Goal: Task Accomplishment & Management: Use online tool/utility

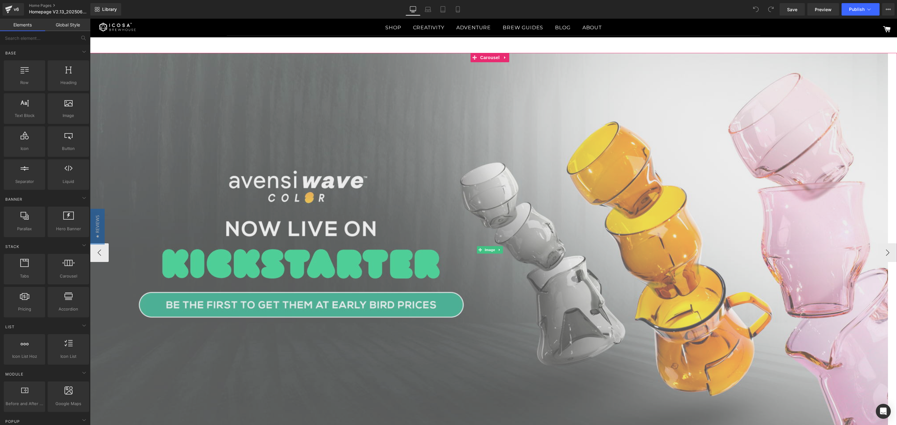
click at [221, 105] on img at bounding box center [490, 250] width 800 height 394
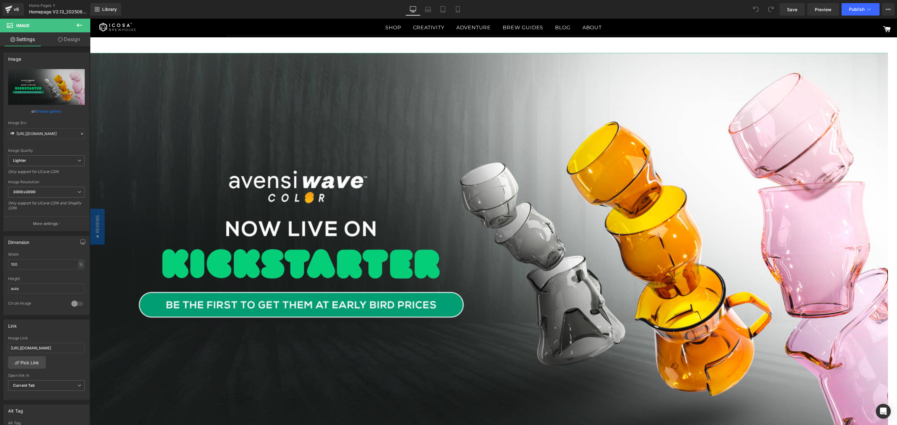
click at [75, 40] on link "Design" at bounding box center [68, 39] width 45 height 14
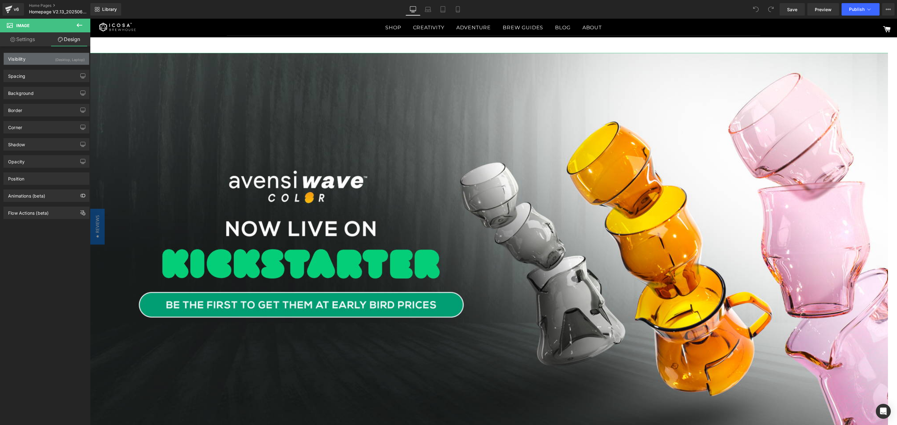
click at [70, 61] on div "(Desktop, Laptop)" at bounding box center [70, 58] width 30 height 10
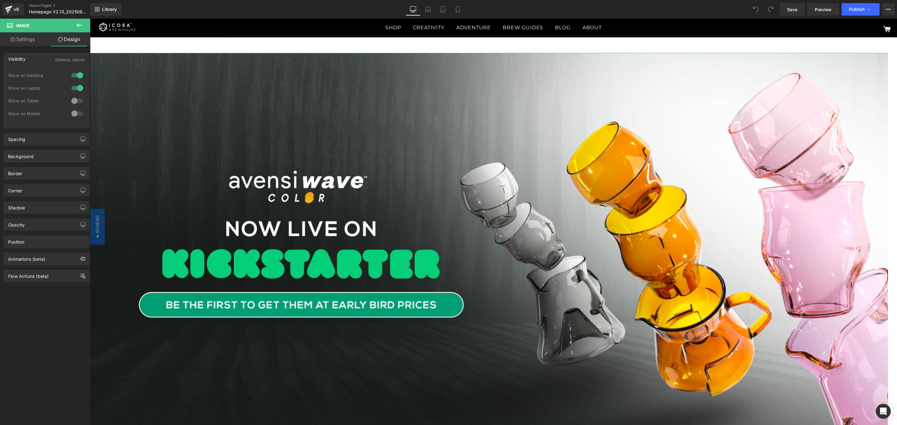
click at [72, 76] on div at bounding box center [77, 75] width 15 height 10
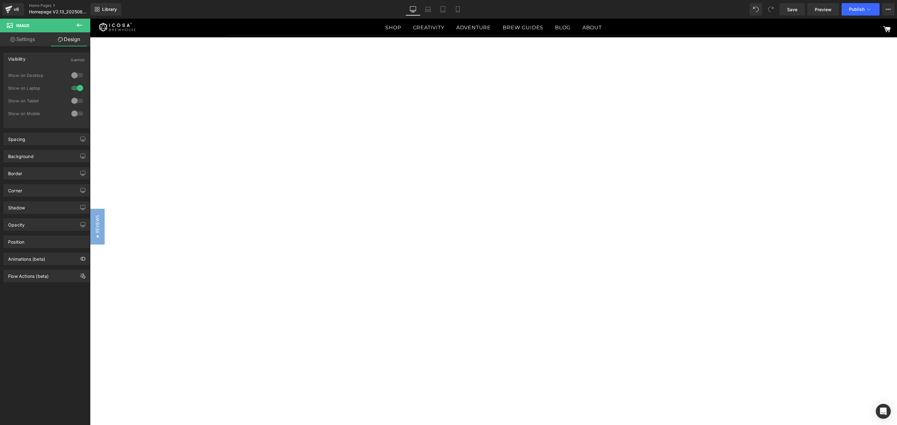
click at [73, 89] on div at bounding box center [77, 88] width 15 height 10
drag, startPoint x: 76, startPoint y: 88, endPoint x: 439, endPoint y: 8, distance: 371.2
click at [76, 88] on div at bounding box center [77, 88] width 15 height 10
click at [25, 36] on link "Settings" at bounding box center [22, 39] width 45 height 14
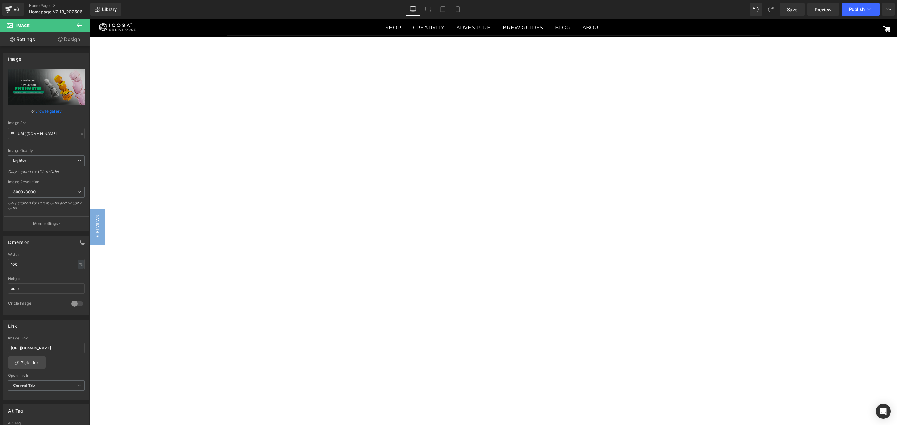
click at [69, 38] on link "Design" at bounding box center [68, 39] width 45 height 14
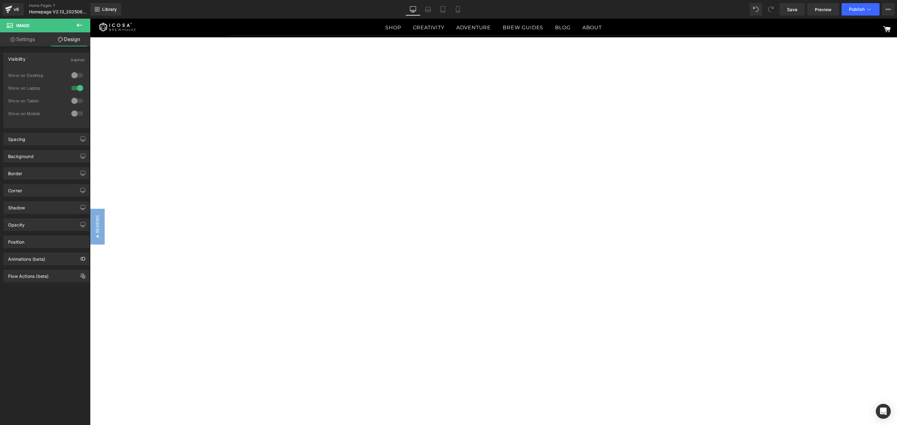
click at [72, 78] on div at bounding box center [77, 75] width 15 height 10
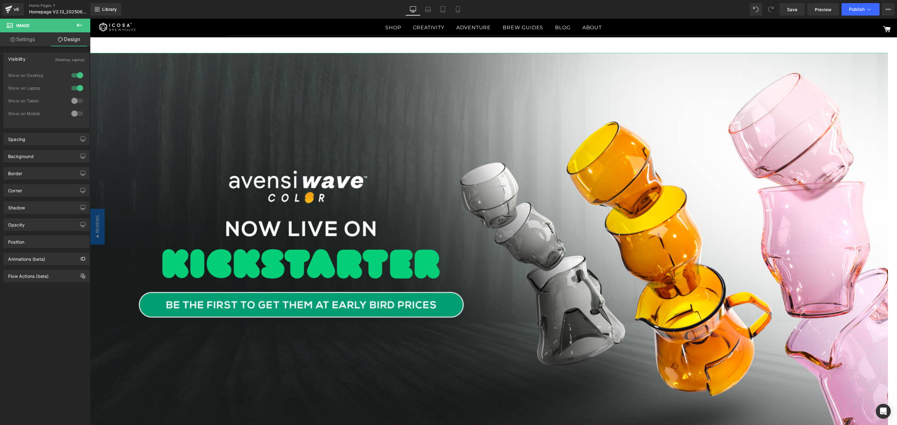
click at [26, 39] on link "Settings" at bounding box center [22, 39] width 45 height 14
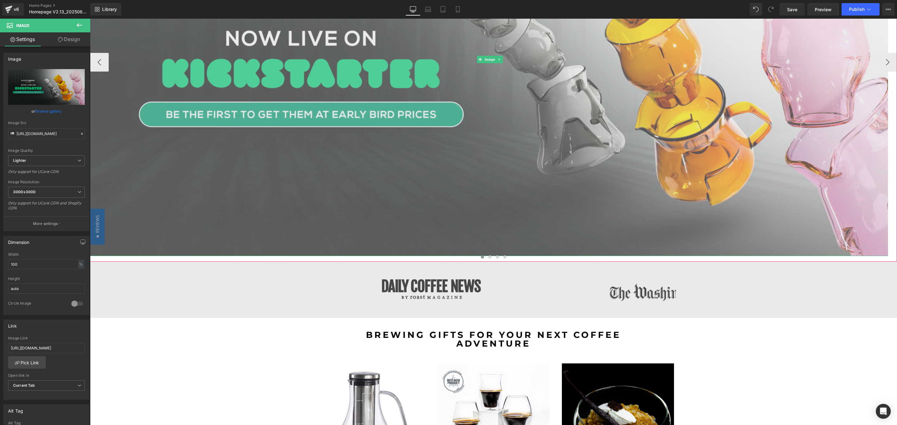
scroll to position [187, 0]
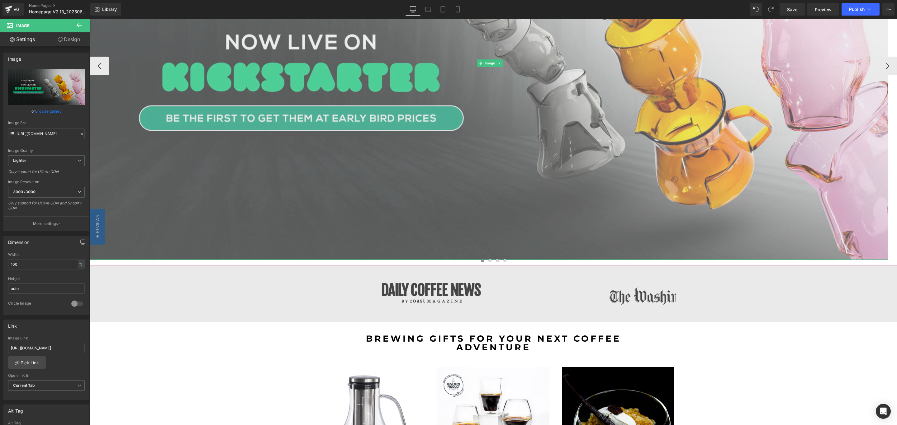
click at [507, 178] on img at bounding box center [490, 63] width 800 height 394
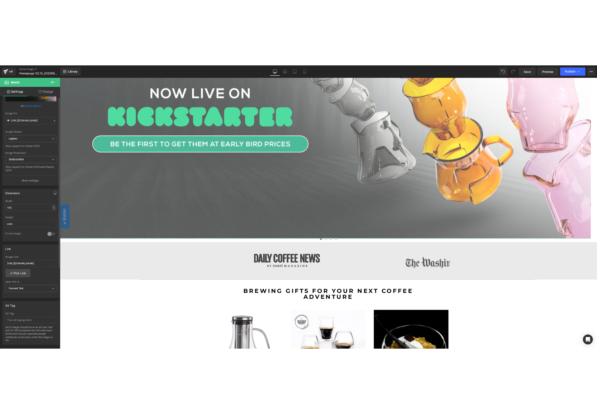
scroll to position [0, 0]
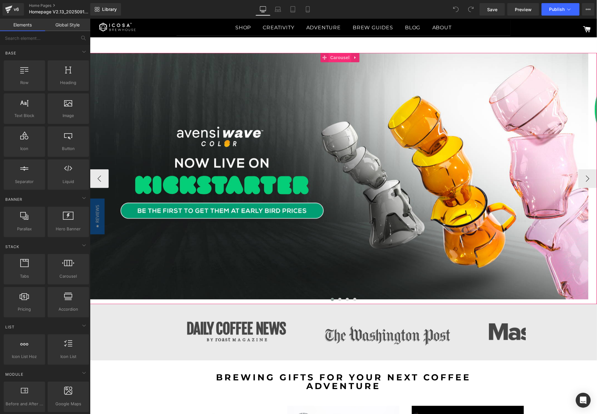
click at [343, 57] on span "Carousel" at bounding box center [340, 57] width 22 height 9
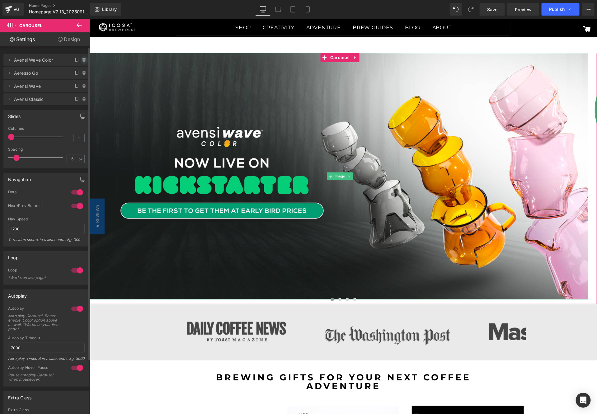
click at [84, 60] on icon at bounding box center [84, 59] width 0 height 1
click at [81, 60] on button "Delete" at bounding box center [78, 60] width 20 height 8
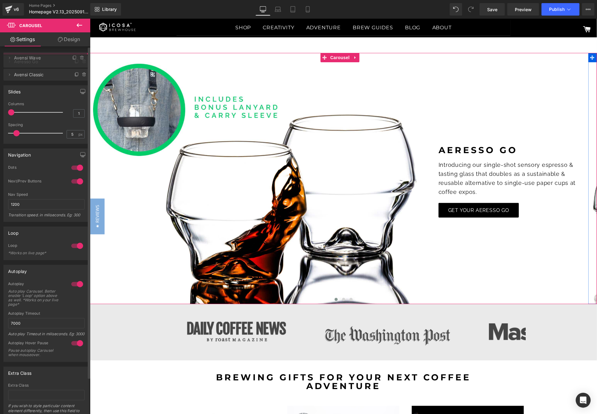
drag, startPoint x: 57, startPoint y: 73, endPoint x: 57, endPoint y: 58, distance: 15.3
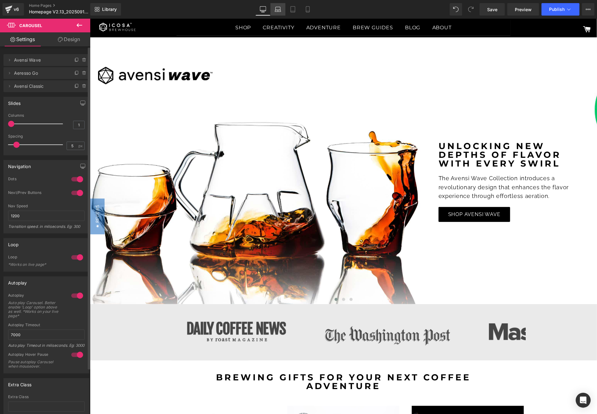
click at [278, 11] on icon at bounding box center [278, 9] width 6 height 6
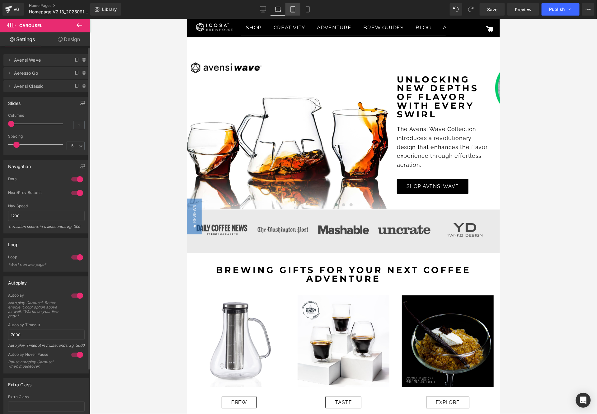
click at [292, 12] on icon at bounding box center [293, 10] width 4 height 6
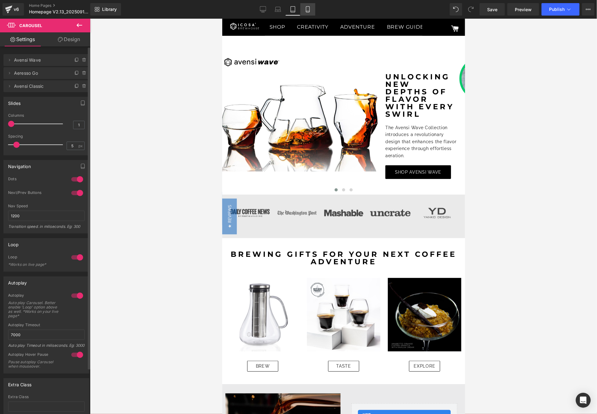
click at [308, 12] on icon at bounding box center [308, 9] width 6 height 6
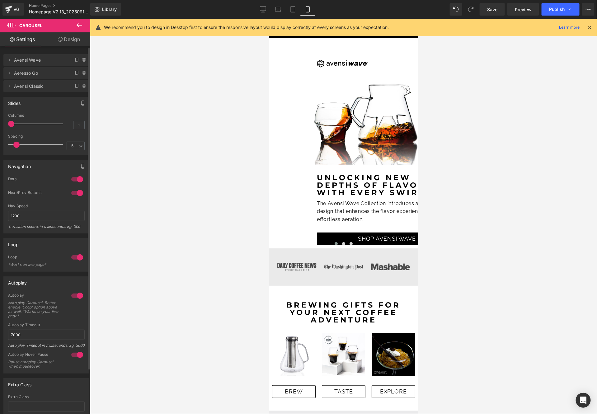
scroll to position [2, 0]
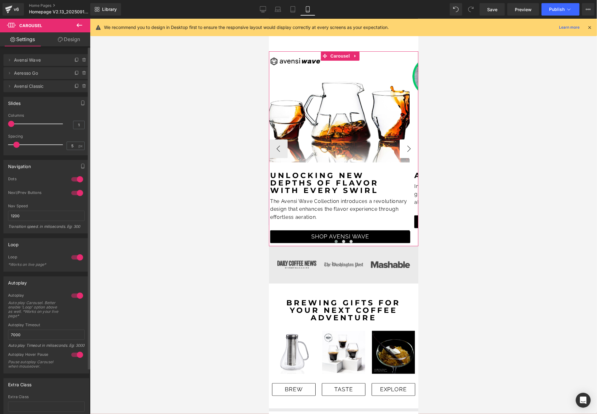
click at [402, 145] on button "›" at bounding box center [409, 148] width 19 height 19
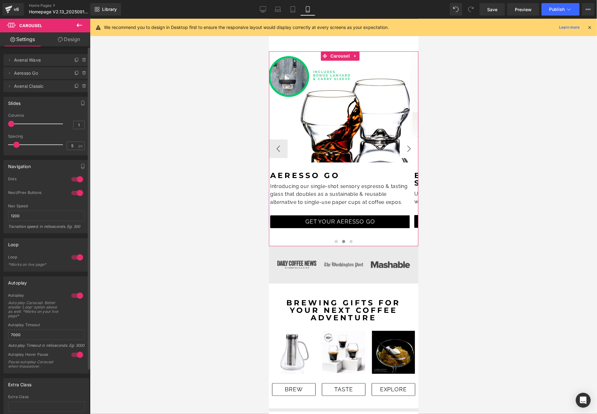
click at [402, 145] on button "›" at bounding box center [409, 148] width 19 height 19
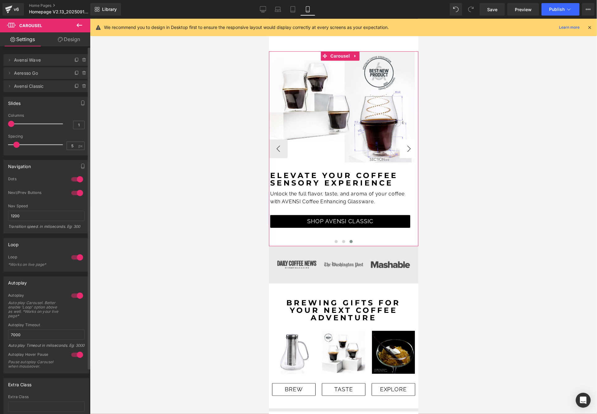
click at [402, 145] on button "›" at bounding box center [409, 148] width 19 height 19
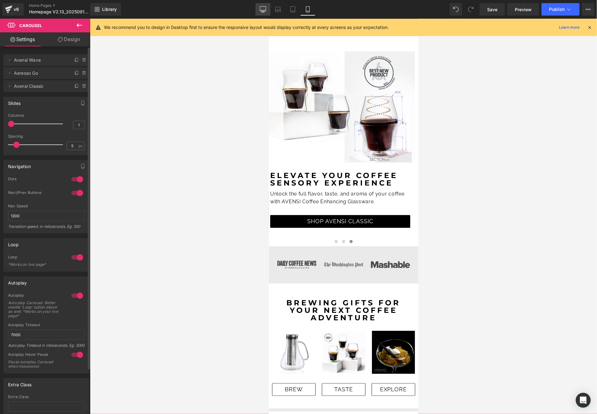
click at [260, 6] on link "Desktop" at bounding box center [263, 9] width 15 height 12
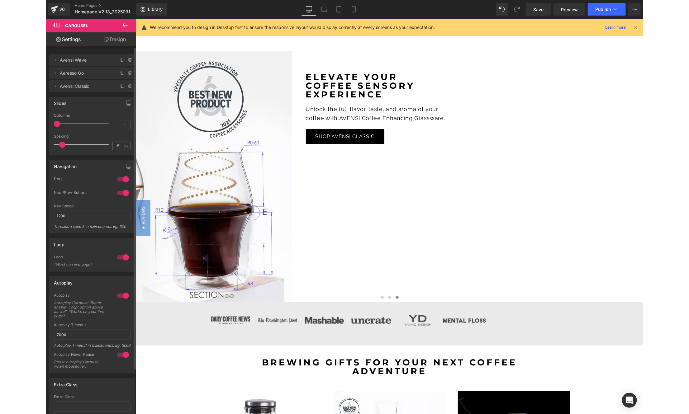
scroll to position [2, 0]
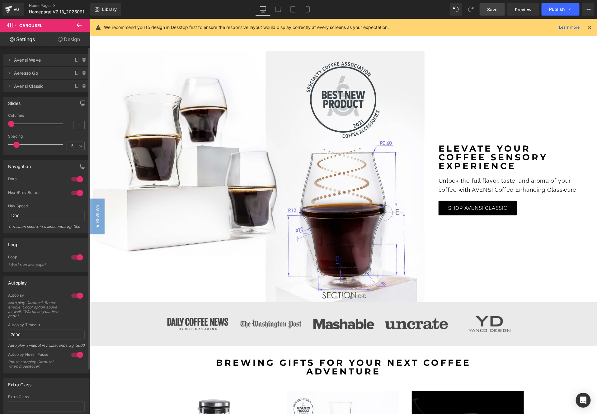
click at [489, 9] on span "Save" at bounding box center [492, 9] width 10 height 7
click at [521, 12] on span "Preview" at bounding box center [523, 9] width 17 height 7
click at [497, 11] on span "Save" at bounding box center [492, 9] width 10 height 7
drag, startPoint x: 278, startPoint y: 9, endPoint x: 297, endPoint y: 7, distance: 19.2
click at [278, 9] on icon at bounding box center [278, 9] width 6 height 6
